Goal: Task Accomplishment & Management: Use online tool/utility

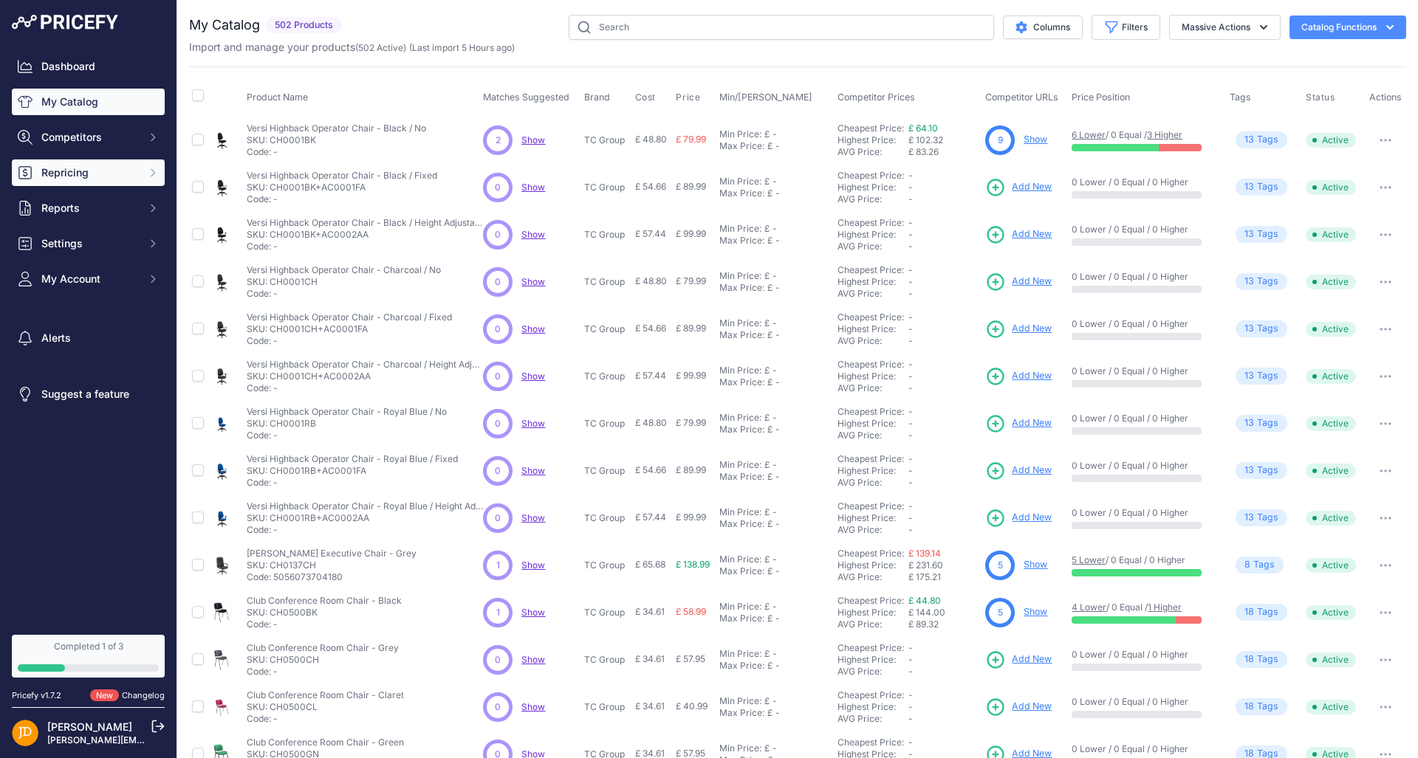
click at [157, 172] on icon "Sidebar" at bounding box center [153, 173] width 12 height 12
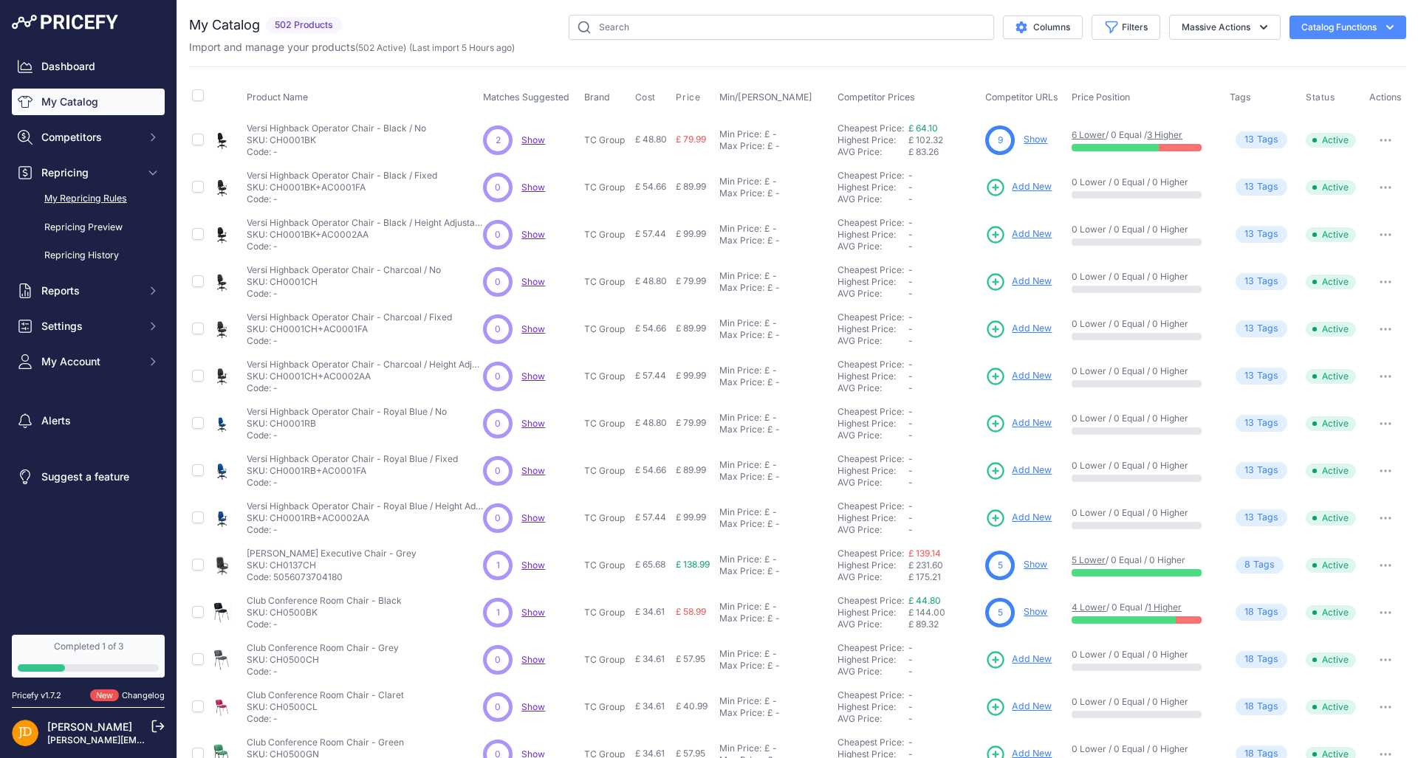
click at [106, 199] on link "My Repricing Rules" at bounding box center [88, 199] width 153 height 26
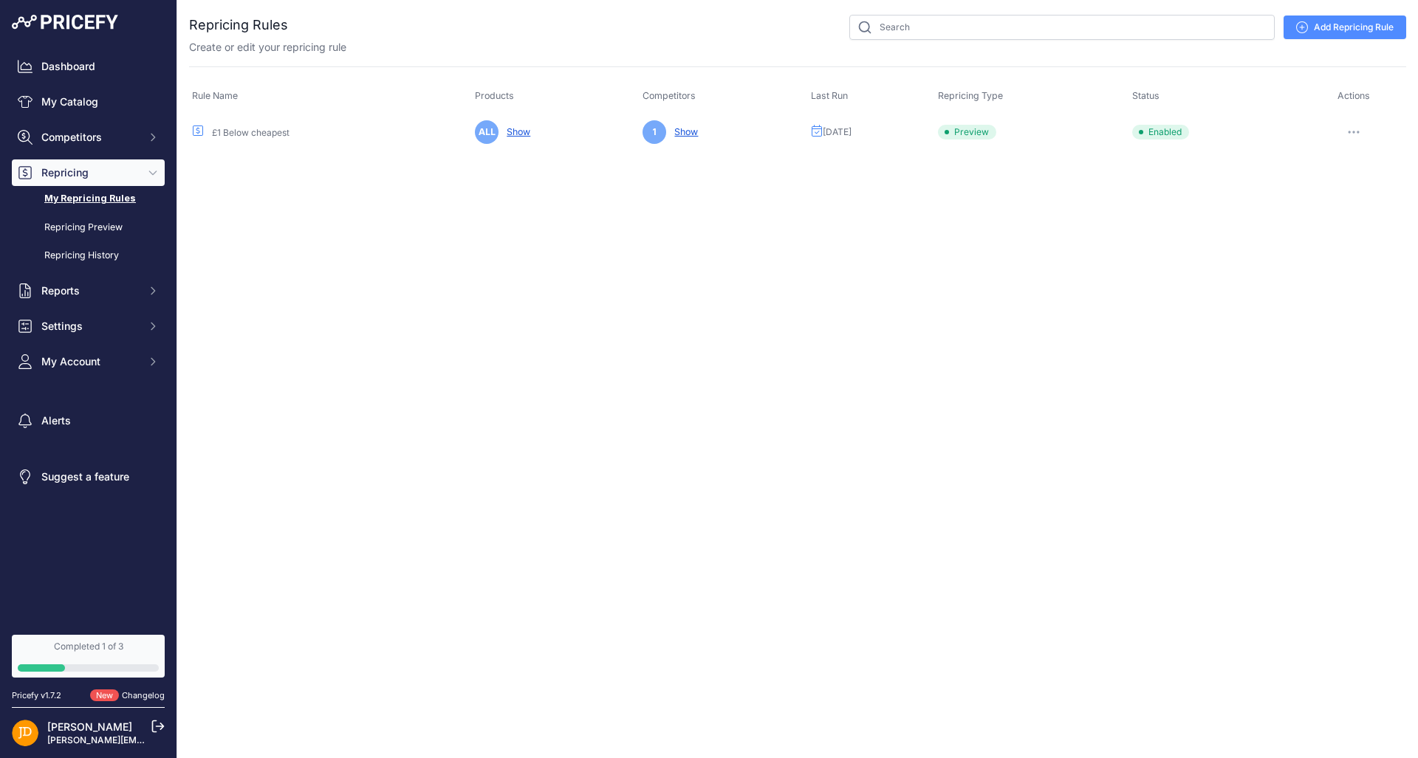
click at [1352, 131] on icon "button" at bounding box center [1354, 132] width 12 height 3
click at [1337, 182] on button "Run Preview" at bounding box center [1356, 187] width 95 height 24
click at [84, 219] on link "Repricing Preview" at bounding box center [88, 228] width 153 height 26
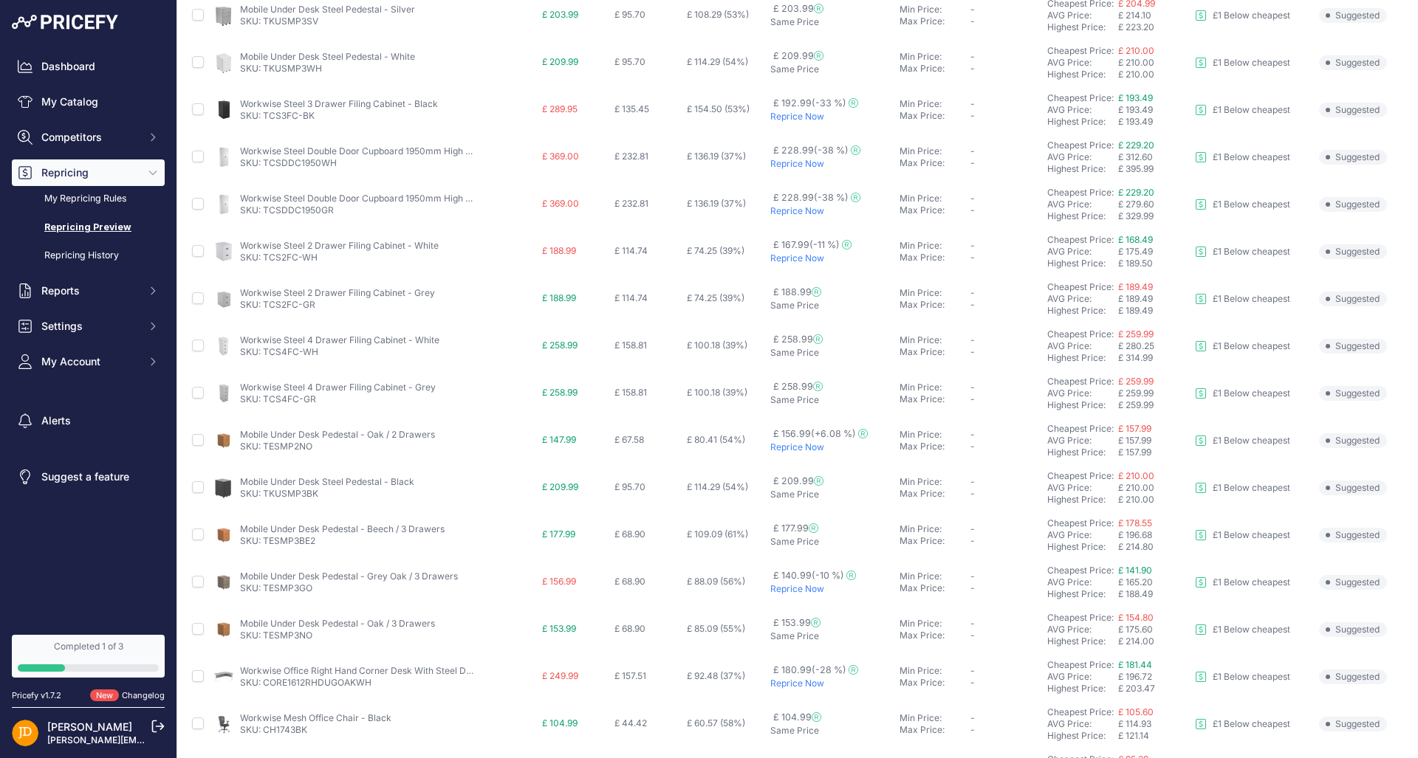
scroll to position [140, 0]
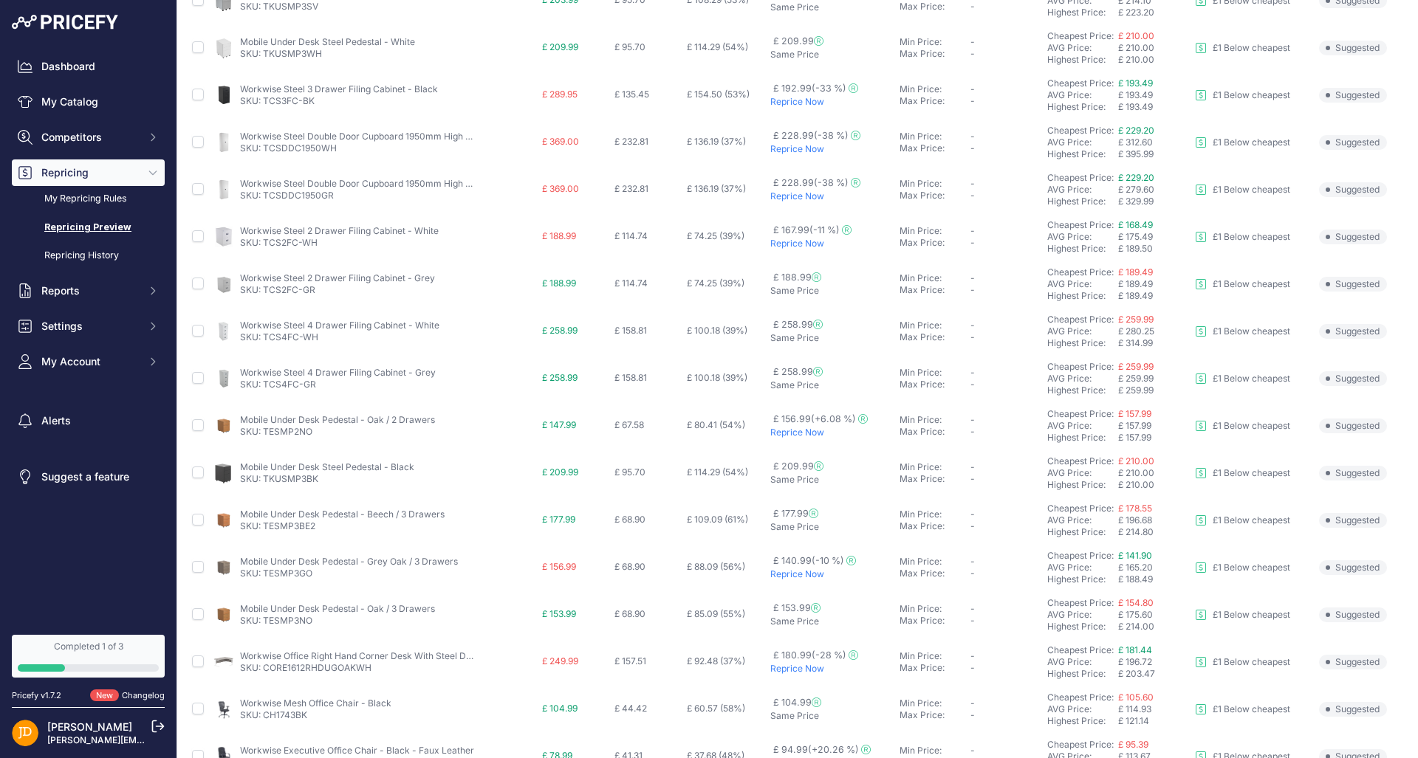
click at [806, 435] on p "Reprice Now" at bounding box center [831, 433] width 123 height 12
click at [795, 580] on p "Reprice Now" at bounding box center [831, 578] width 123 height 12
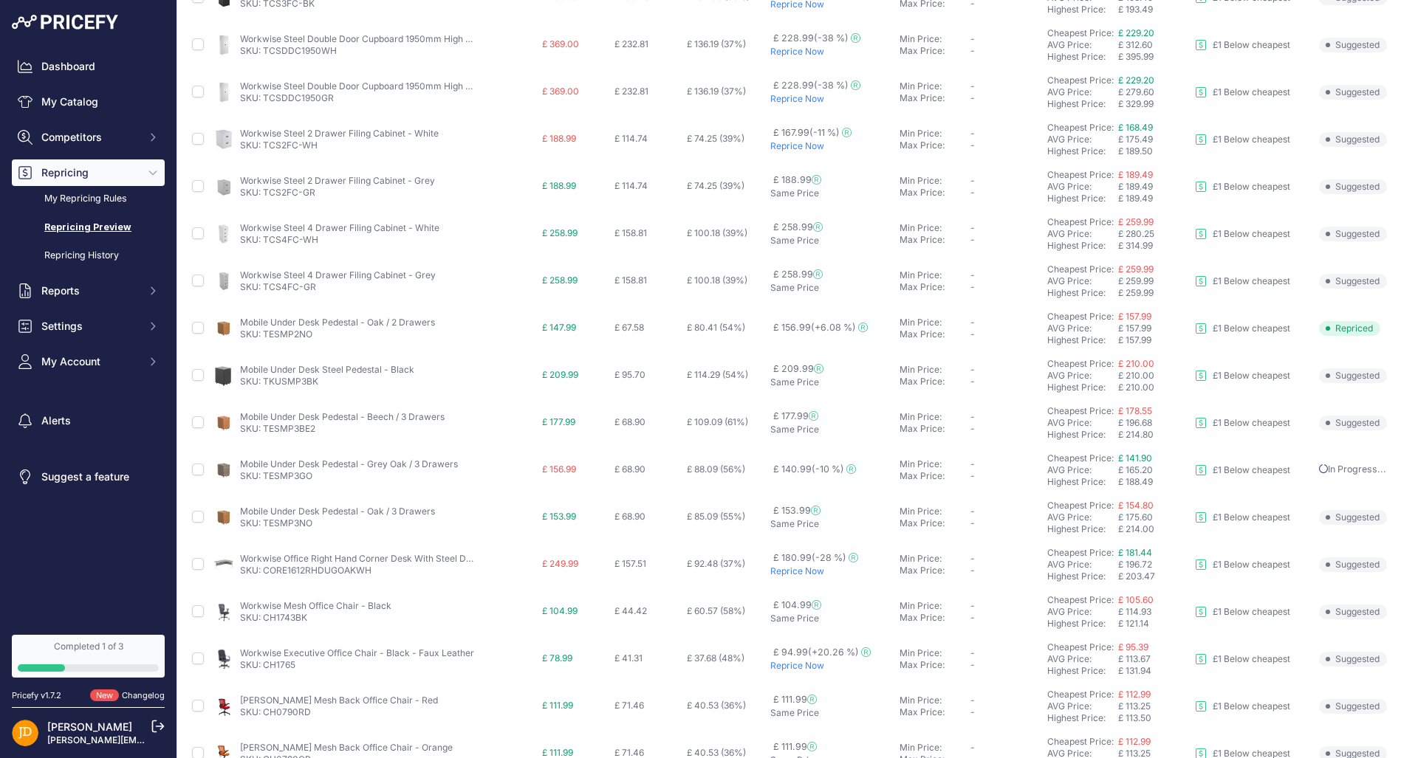
scroll to position [364, 0]
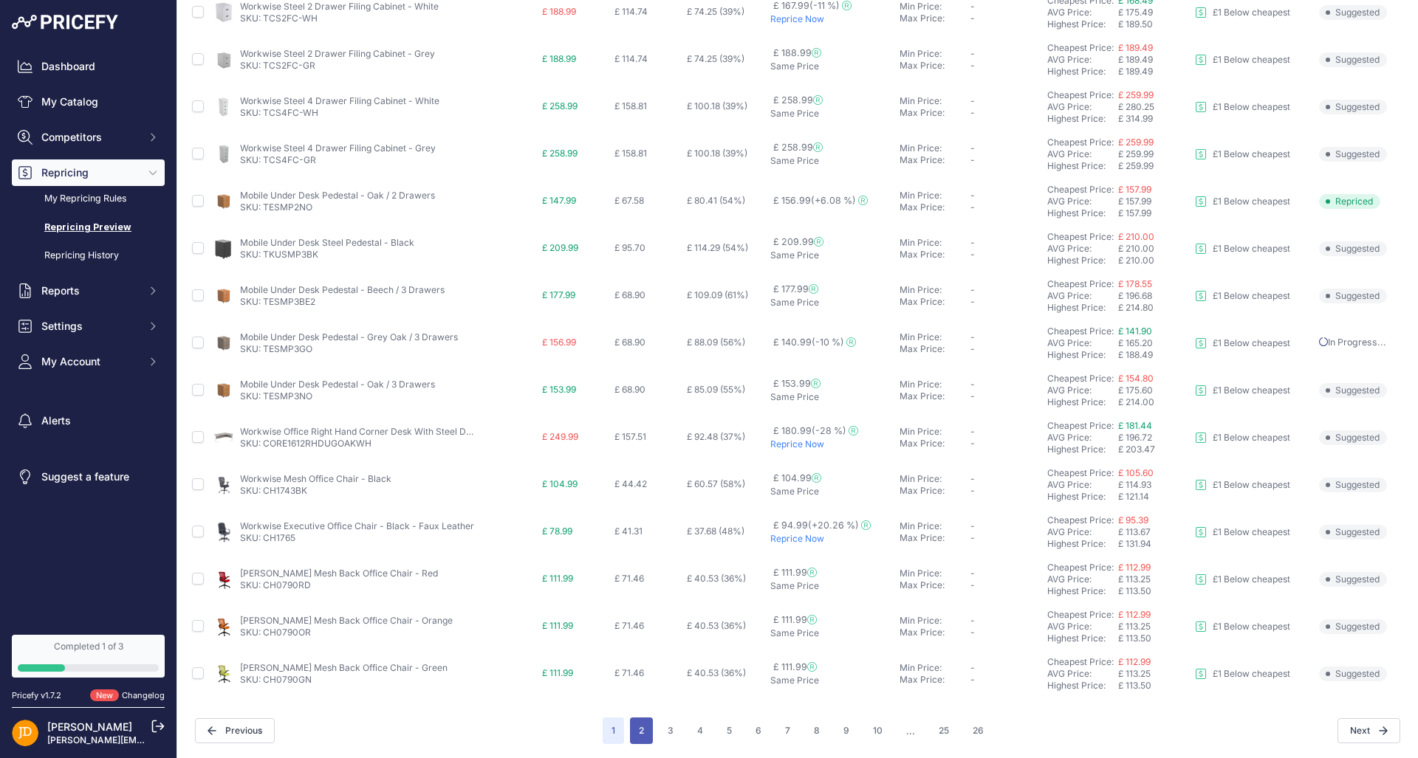
click at [645, 729] on button "2" at bounding box center [641, 731] width 23 height 27
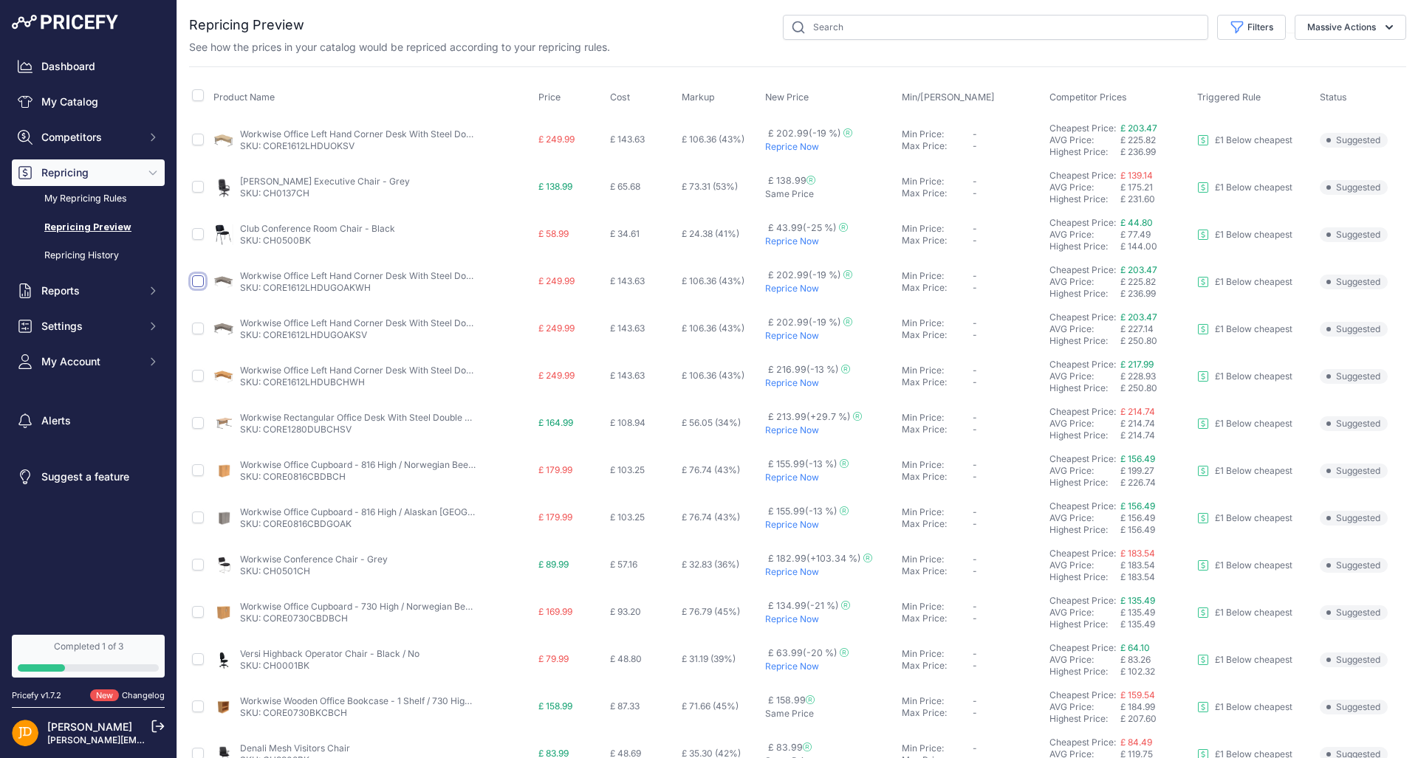
click at [197, 278] on input "checkbox" at bounding box center [198, 281] width 12 height 12
checkbox input "true"
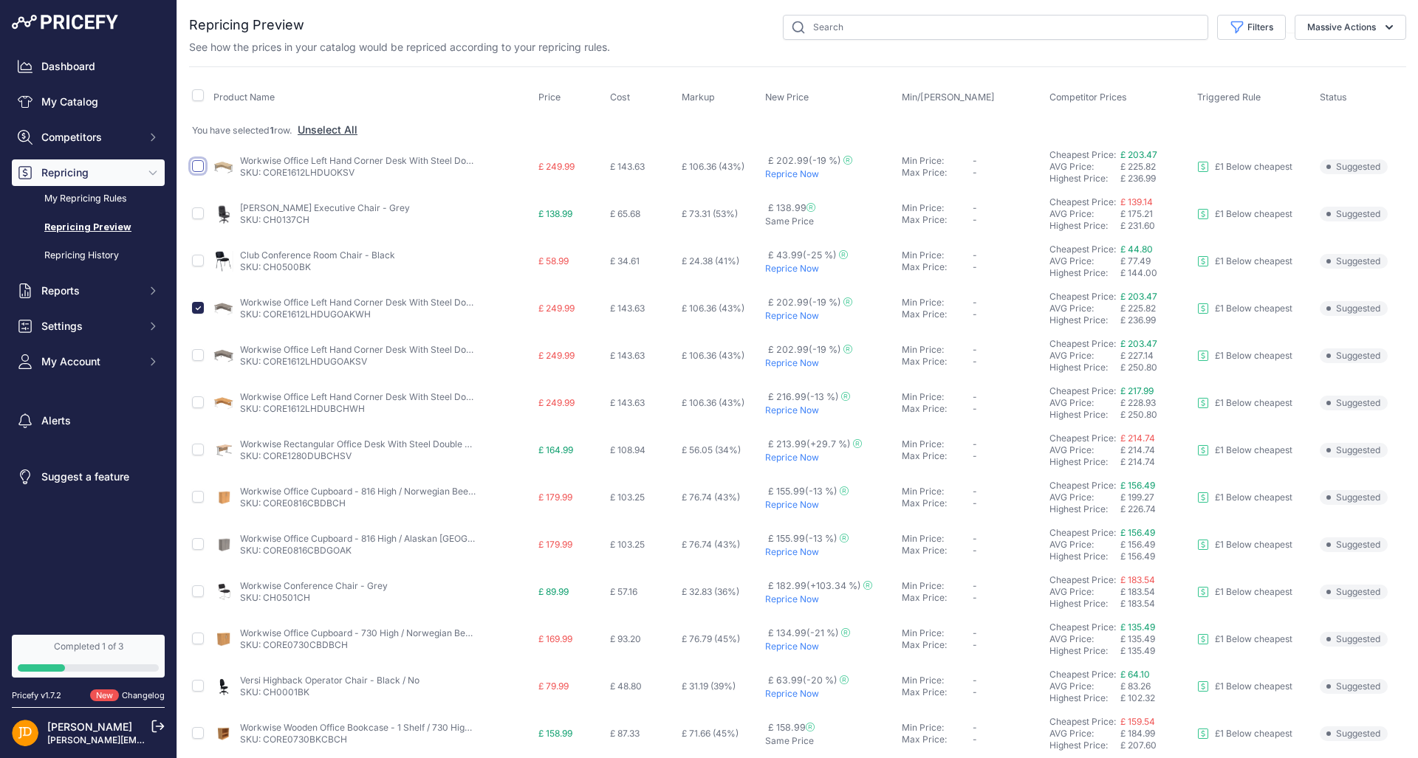
click at [198, 165] on input "checkbox" at bounding box center [198, 166] width 12 height 12
checkbox input "true"
click at [199, 352] on input "checkbox" at bounding box center [198, 355] width 12 height 12
checkbox input "true"
click at [196, 400] on input "checkbox" at bounding box center [198, 403] width 12 height 12
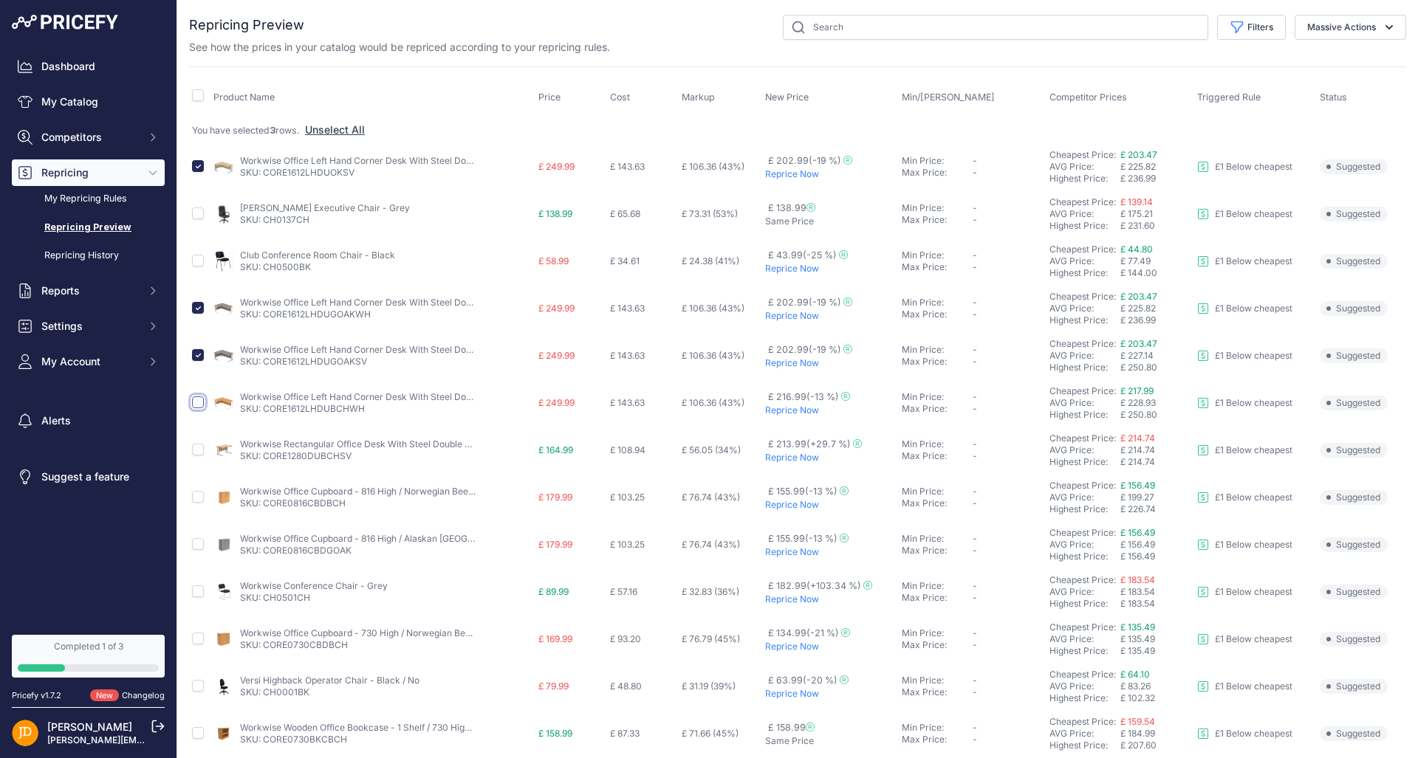
checkbox input "true"
click at [1389, 29] on icon "button" at bounding box center [1388, 27] width 7 height 4
click at [1368, 61] on button "Reprice Now" at bounding box center [1347, 62] width 118 height 27
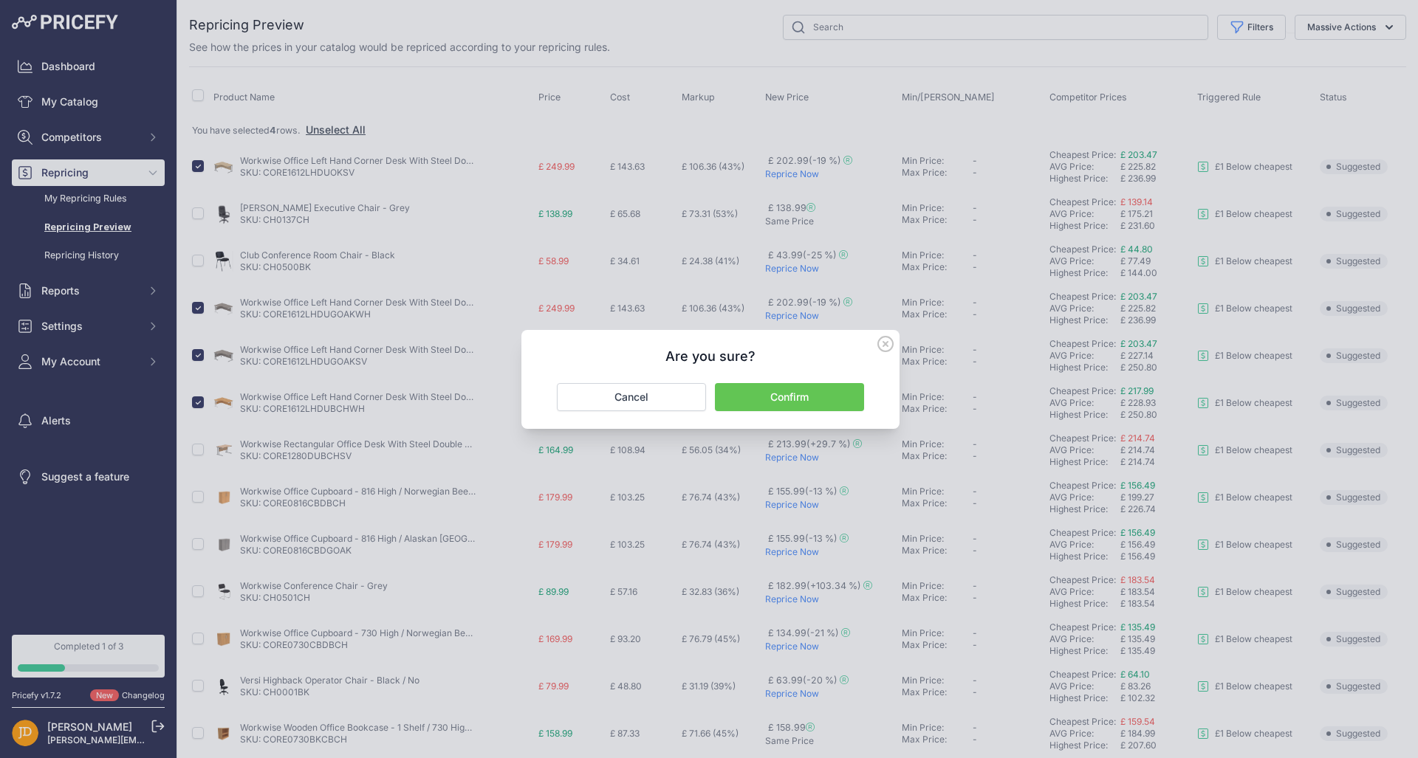
click at [770, 405] on button "Confirm" at bounding box center [789, 397] width 149 height 28
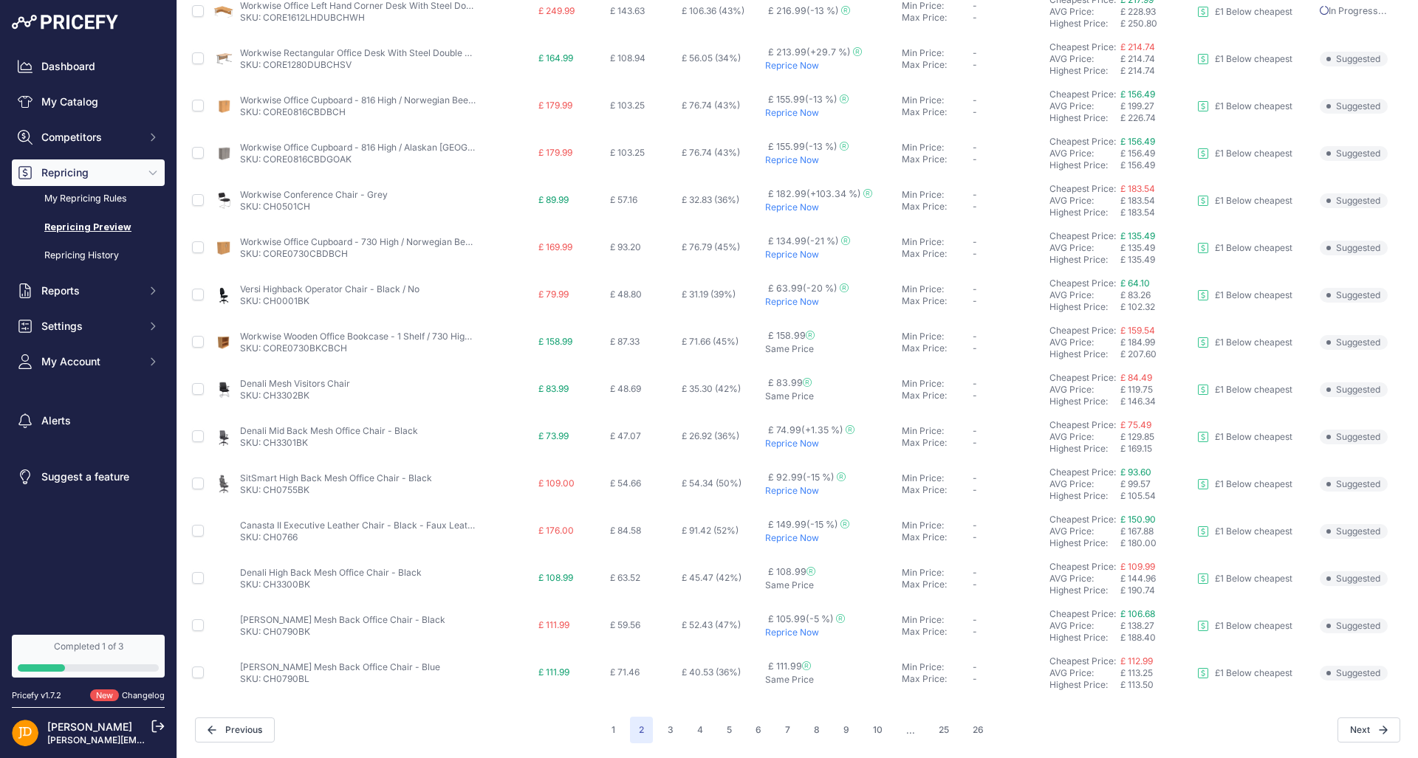
scroll to position [364, 0]
click at [782, 443] on p "Reprice Now" at bounding box center [830, 445] width 131 height 12
click at [669, 729] on button "3" at bounding box center [671, 731] width 24 height 27
